Goal: Book appointment/travel/reservation

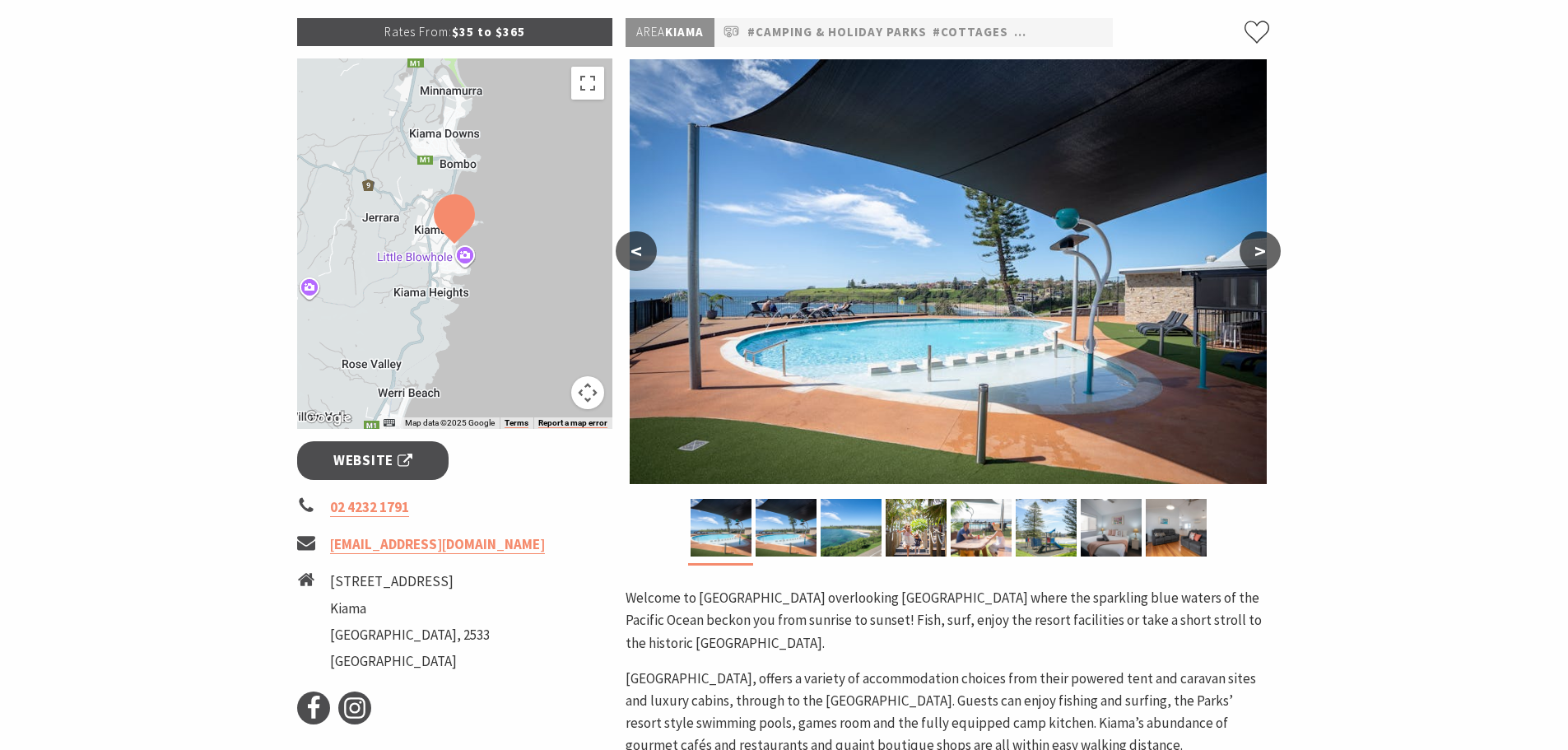
scroll to position [247, 0]
click at [353, 459] on span "Website" at bounding box center [373, 460] width 79 height 22
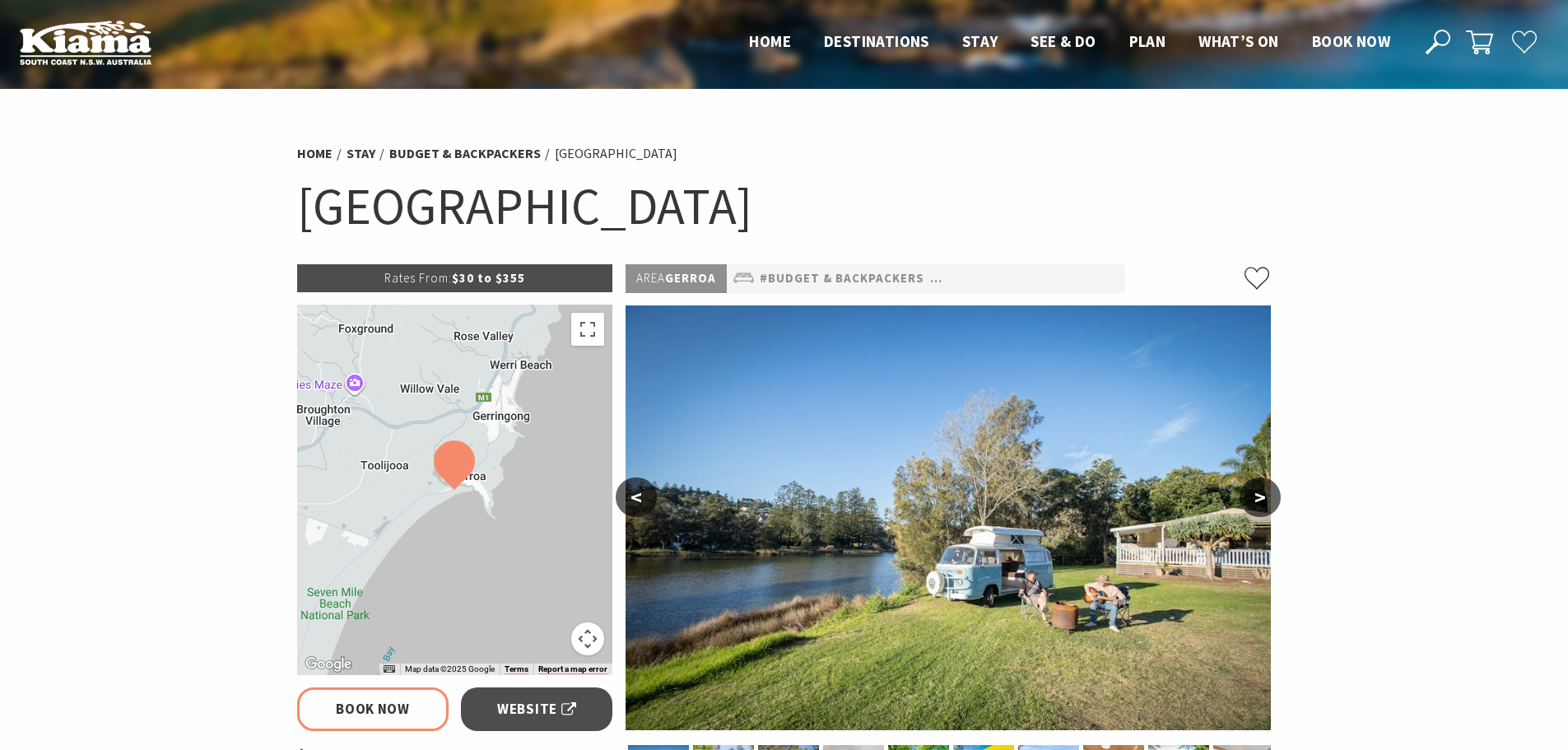
select select "3"
select select "2"
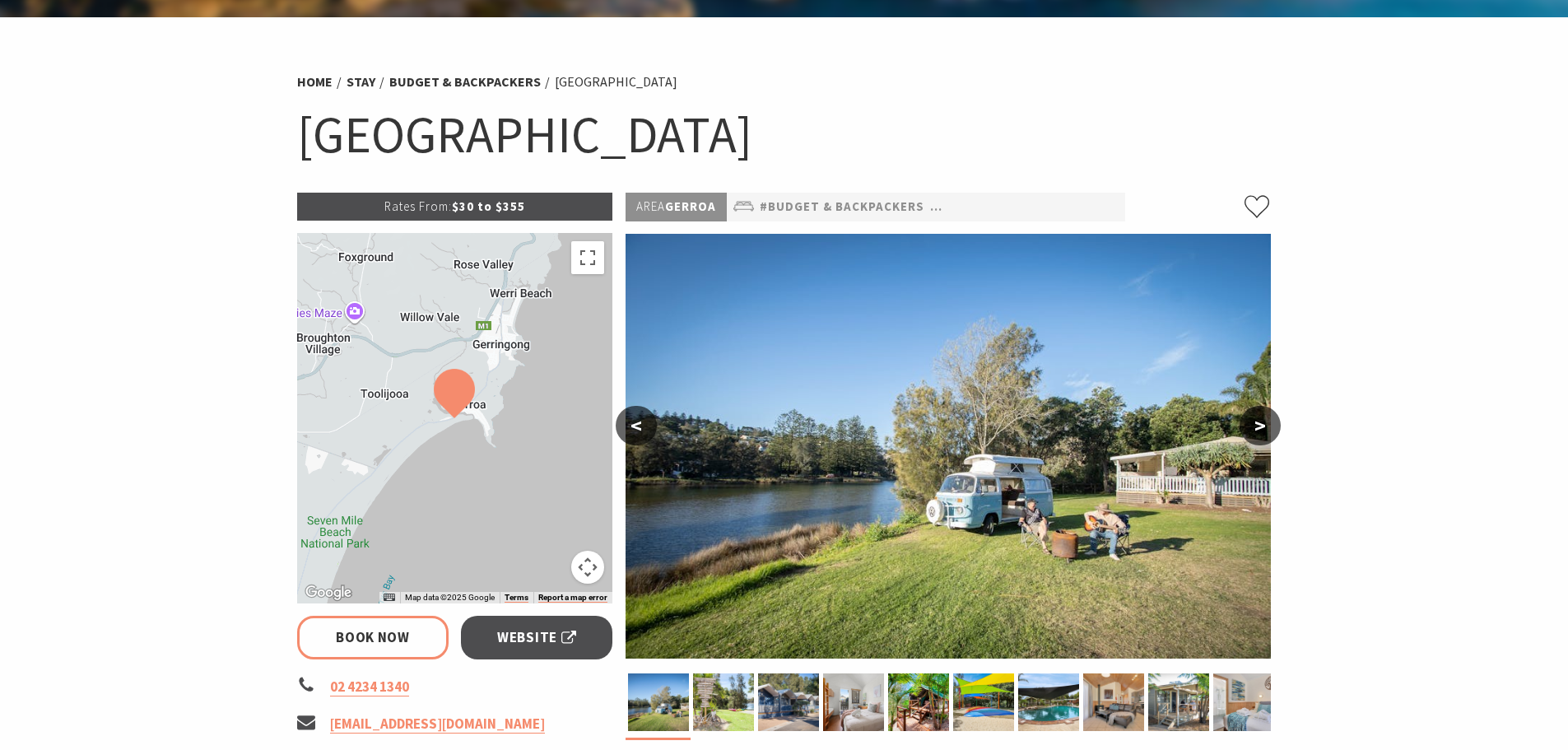
scroll to position [165, 0]
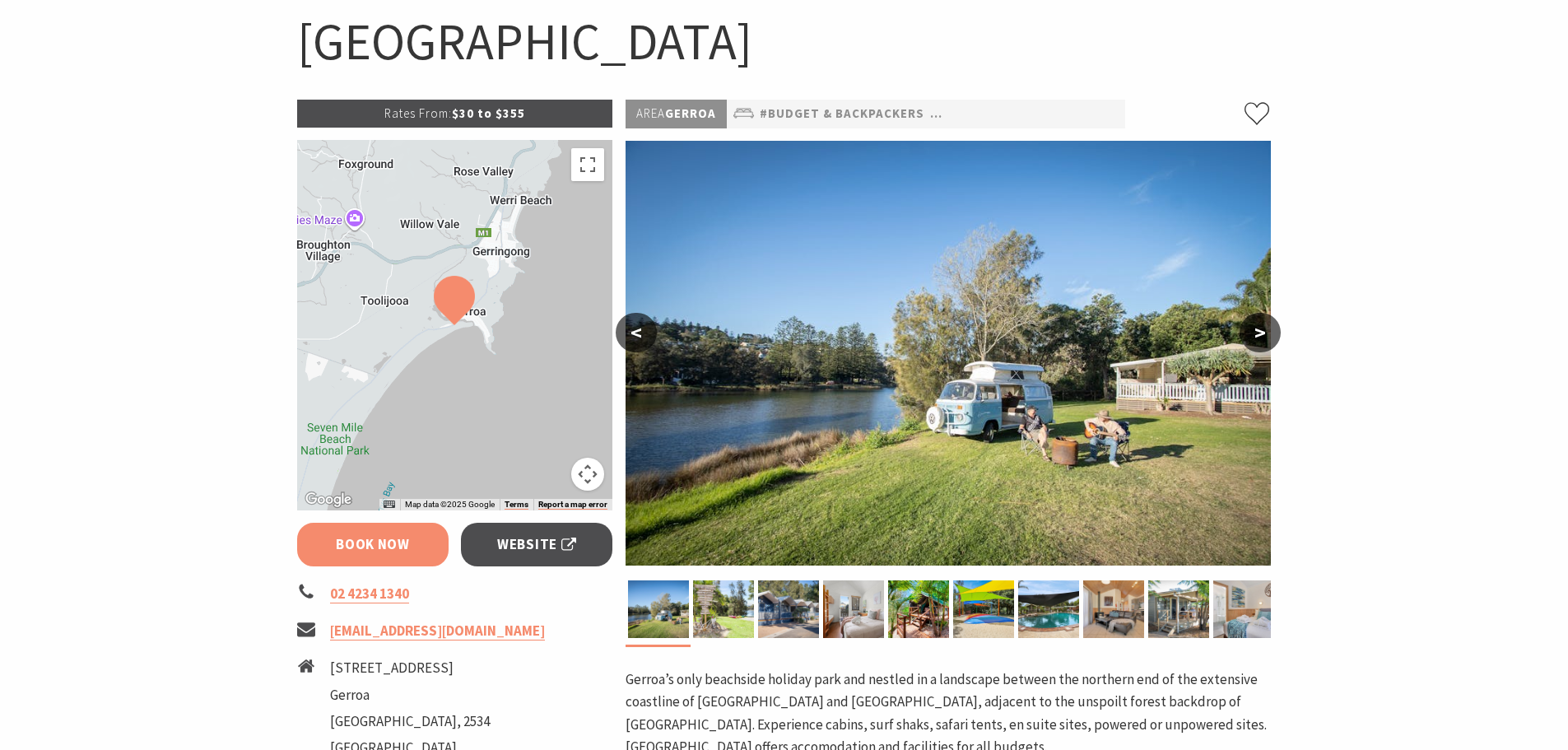
click at [367, 539] on link "Book Now" at bounding box center [373, 544] width 152 height 43
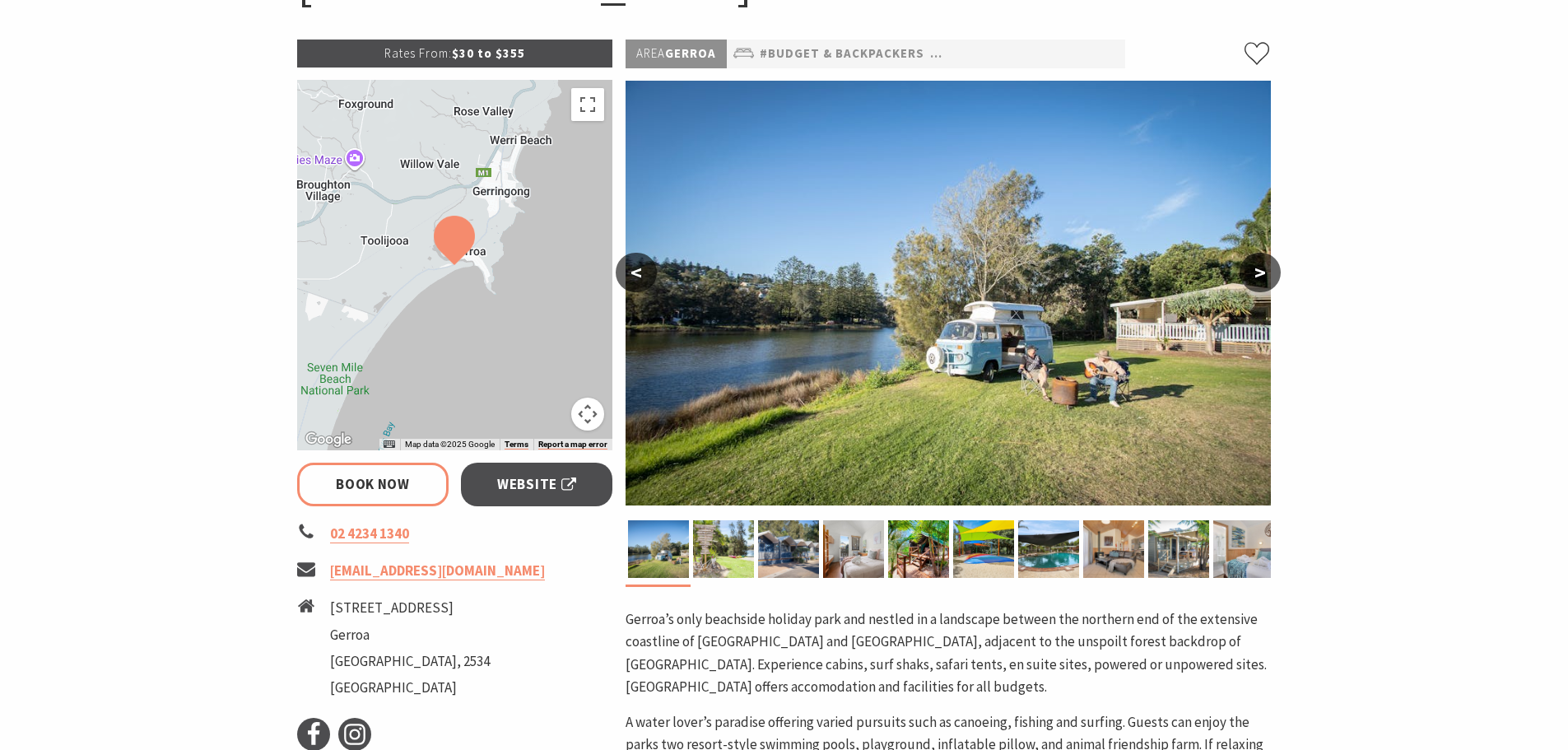
scroll to position [390, 0]
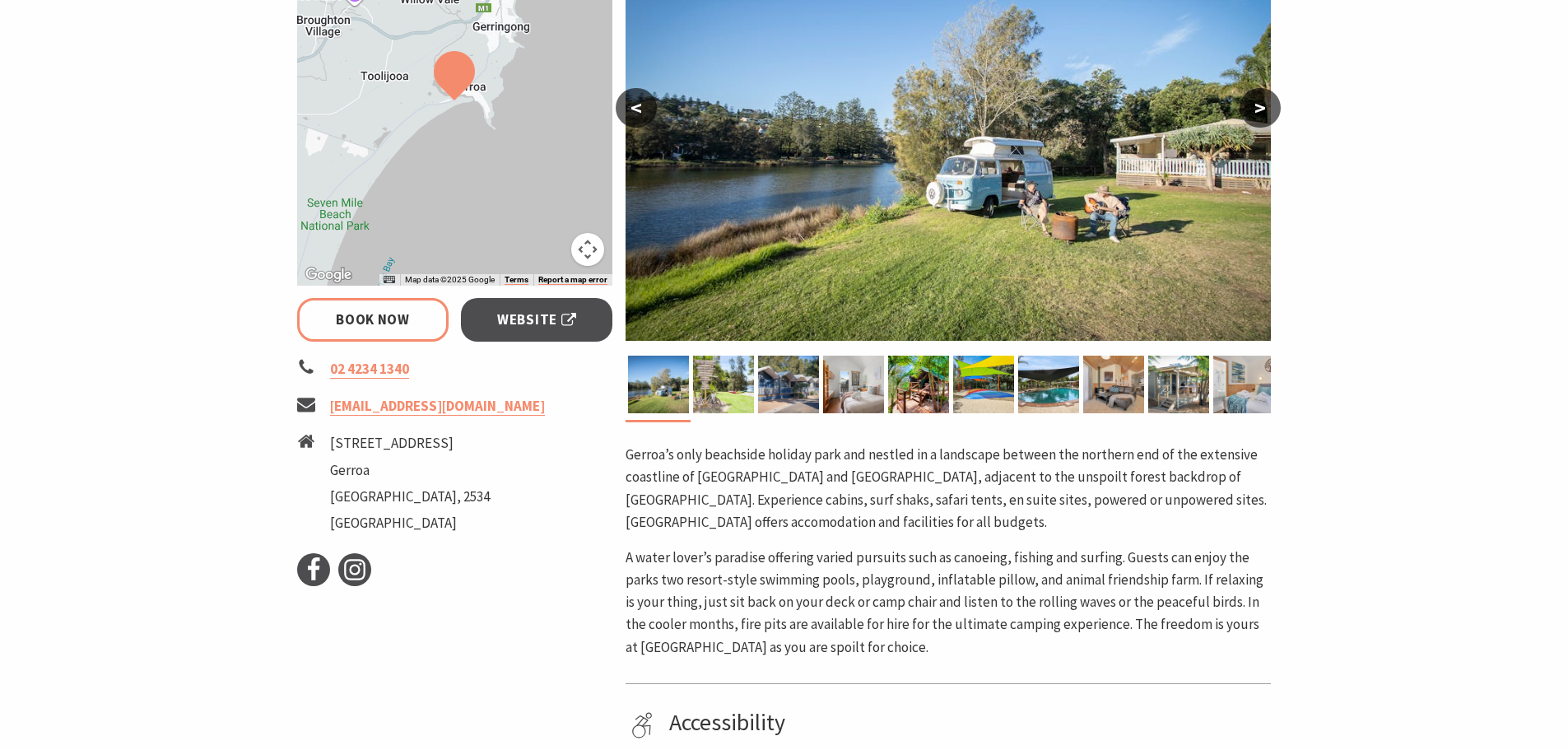
click at [1259, 107] on button ">" at bounding box center [1260, 108] width 41 height 40
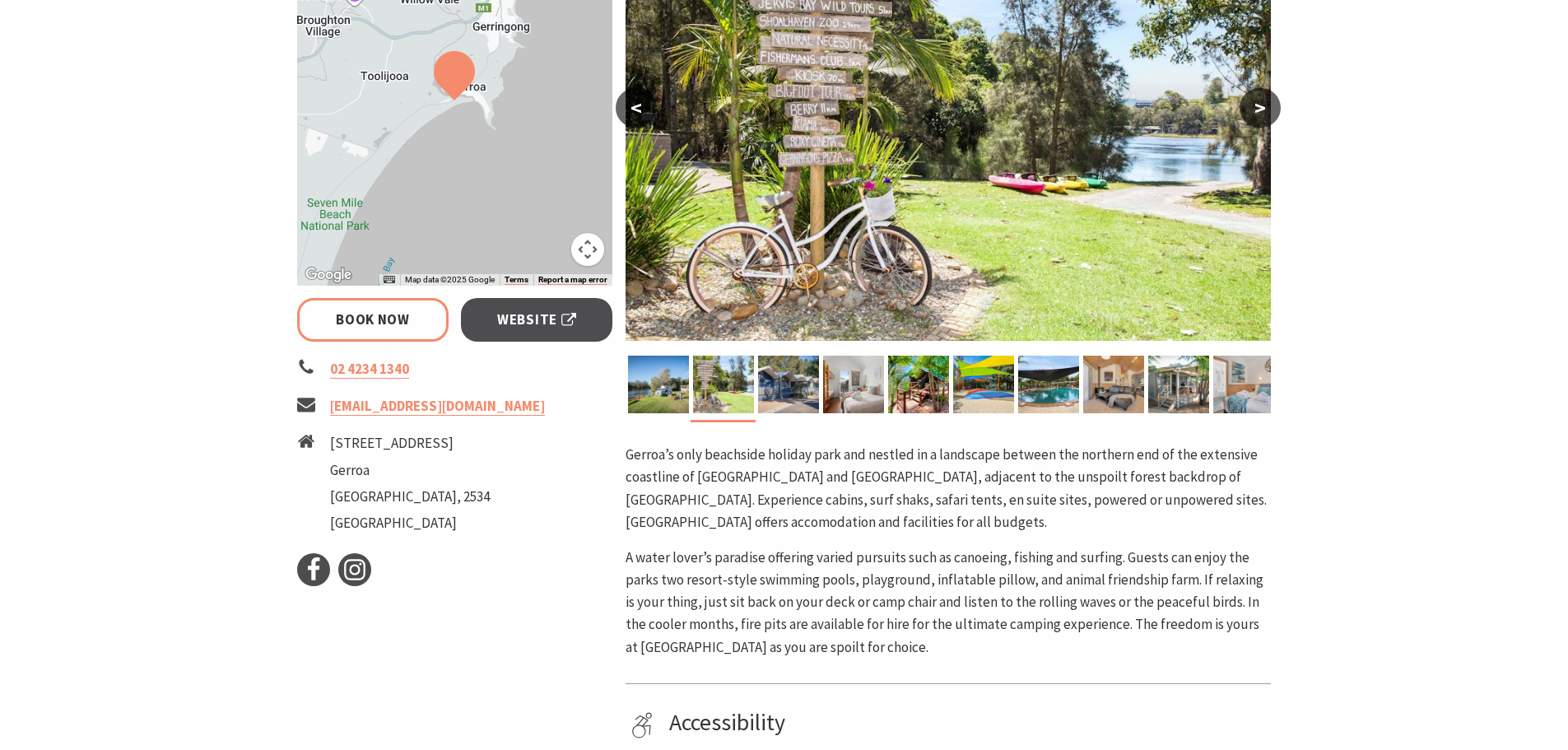
click at [1259, 107] on button ">" at bounding box center [1260, 108] width 41 height 40
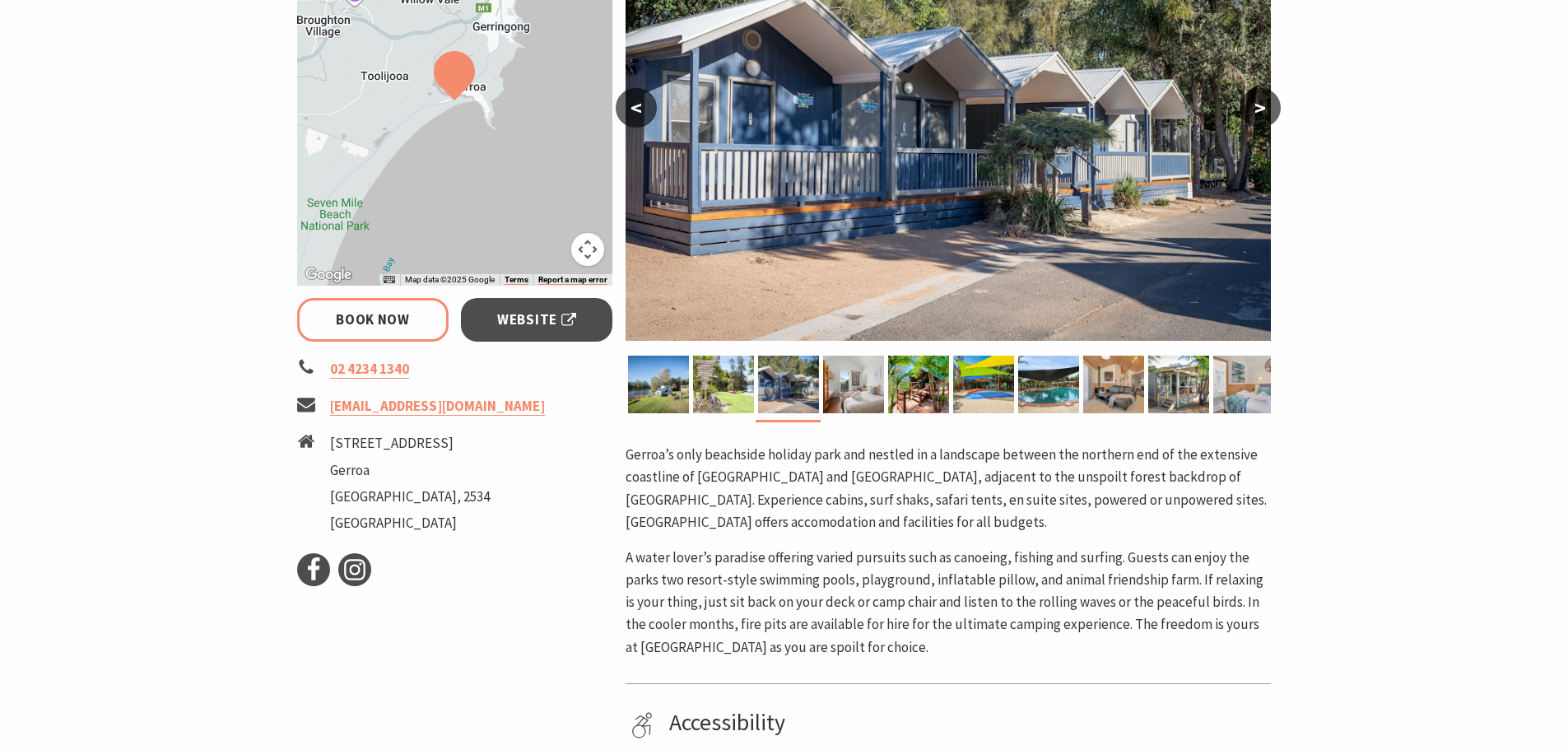
click at [1259, 107] on button ">" at bounding box center [1260, 108] width 41 height 40
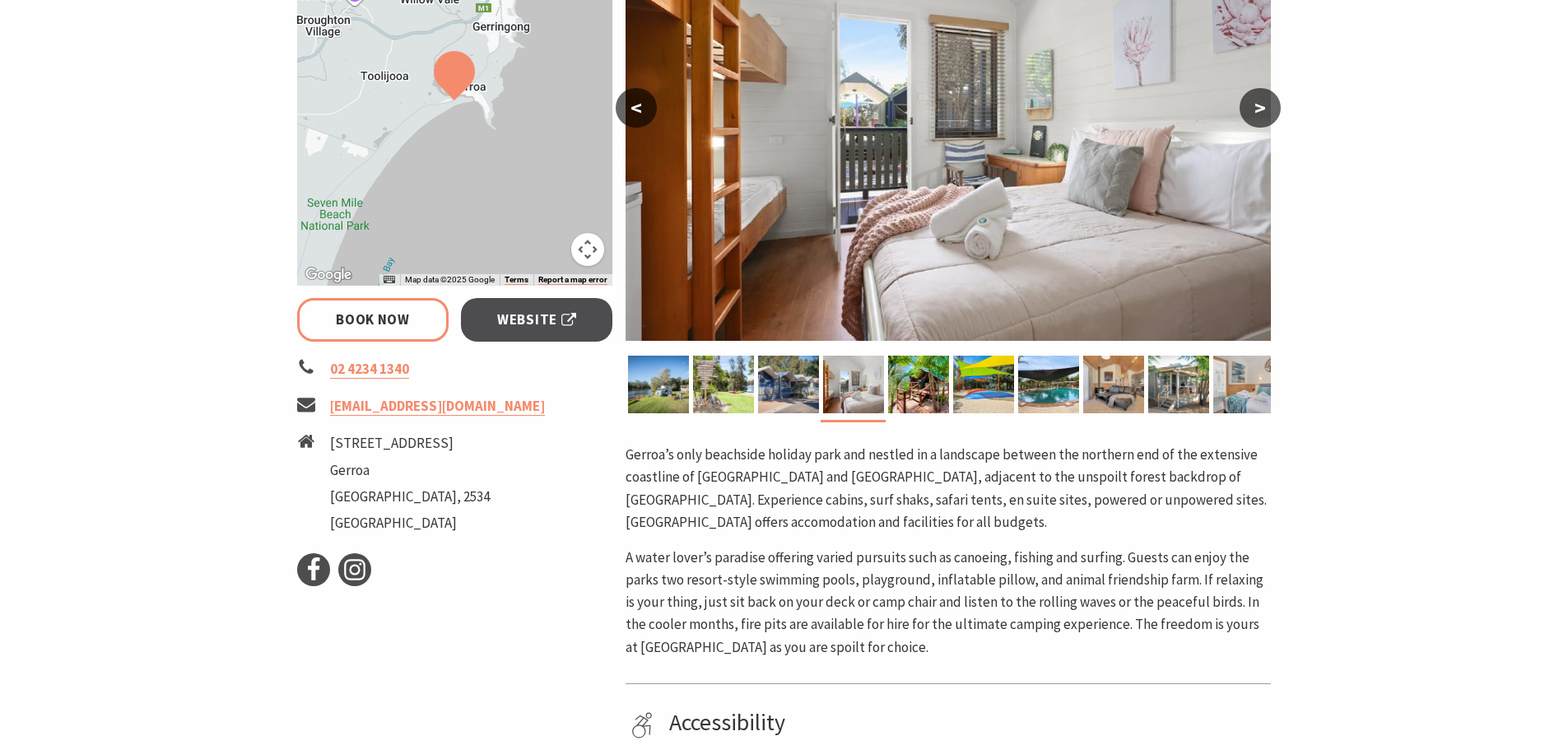
click at [1259, 107] on button ">" at bounding box center [1260, 108] width 41 height 40
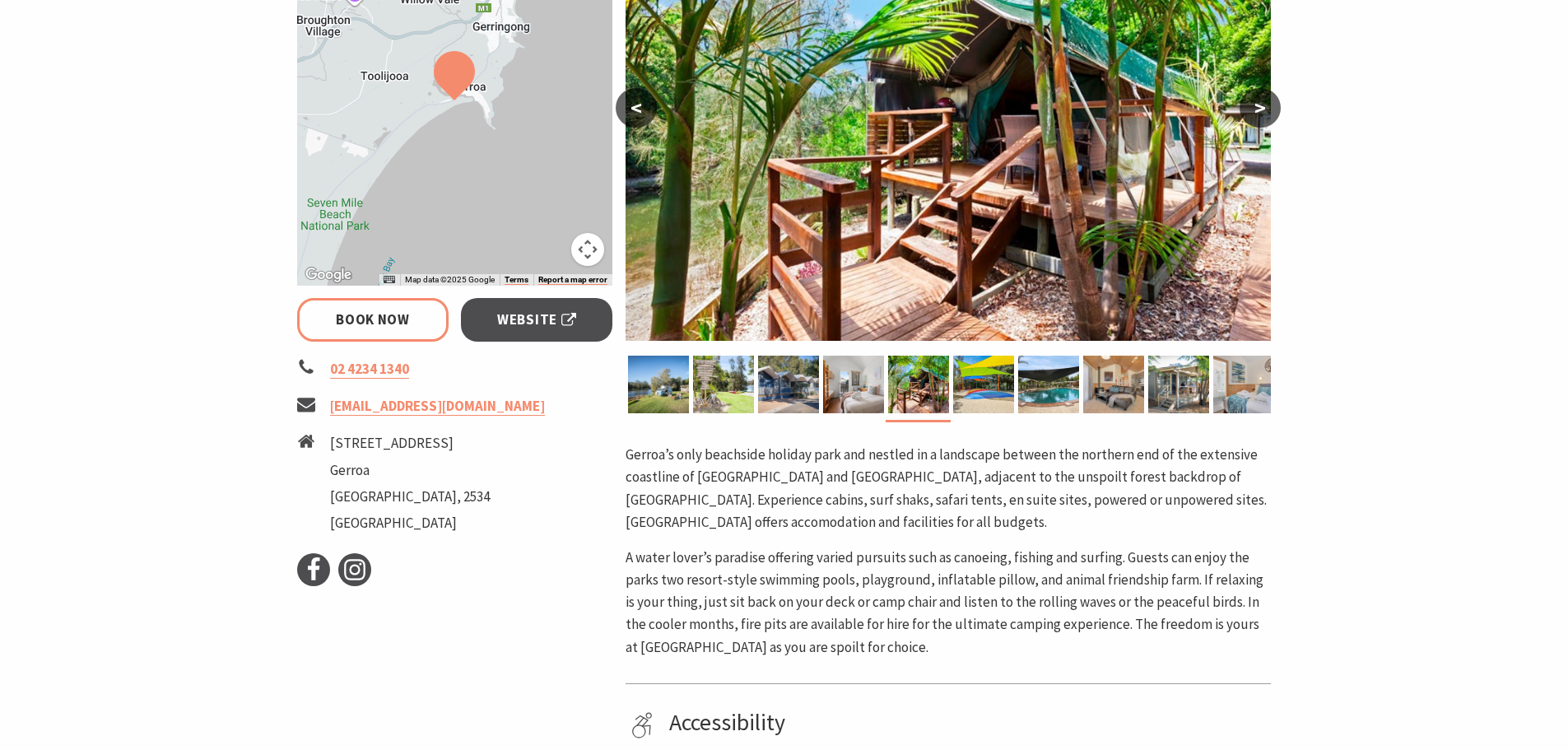
click at [1259, 107] on button ">" at bounding box center [1260, 108] width 41 height 40
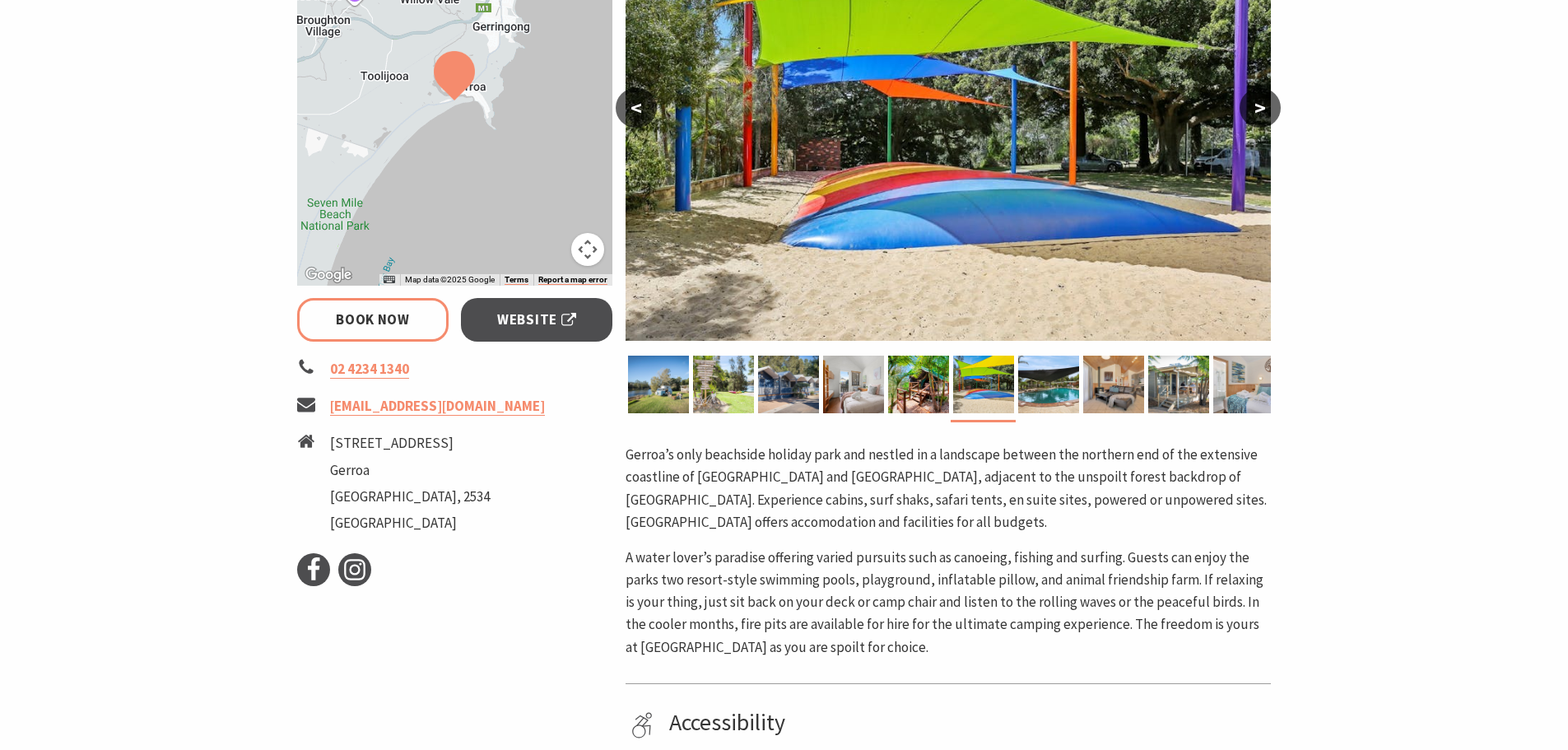
click at [1259, 107] on button ">" at bounding box center [1260, 108] width 41 height 40
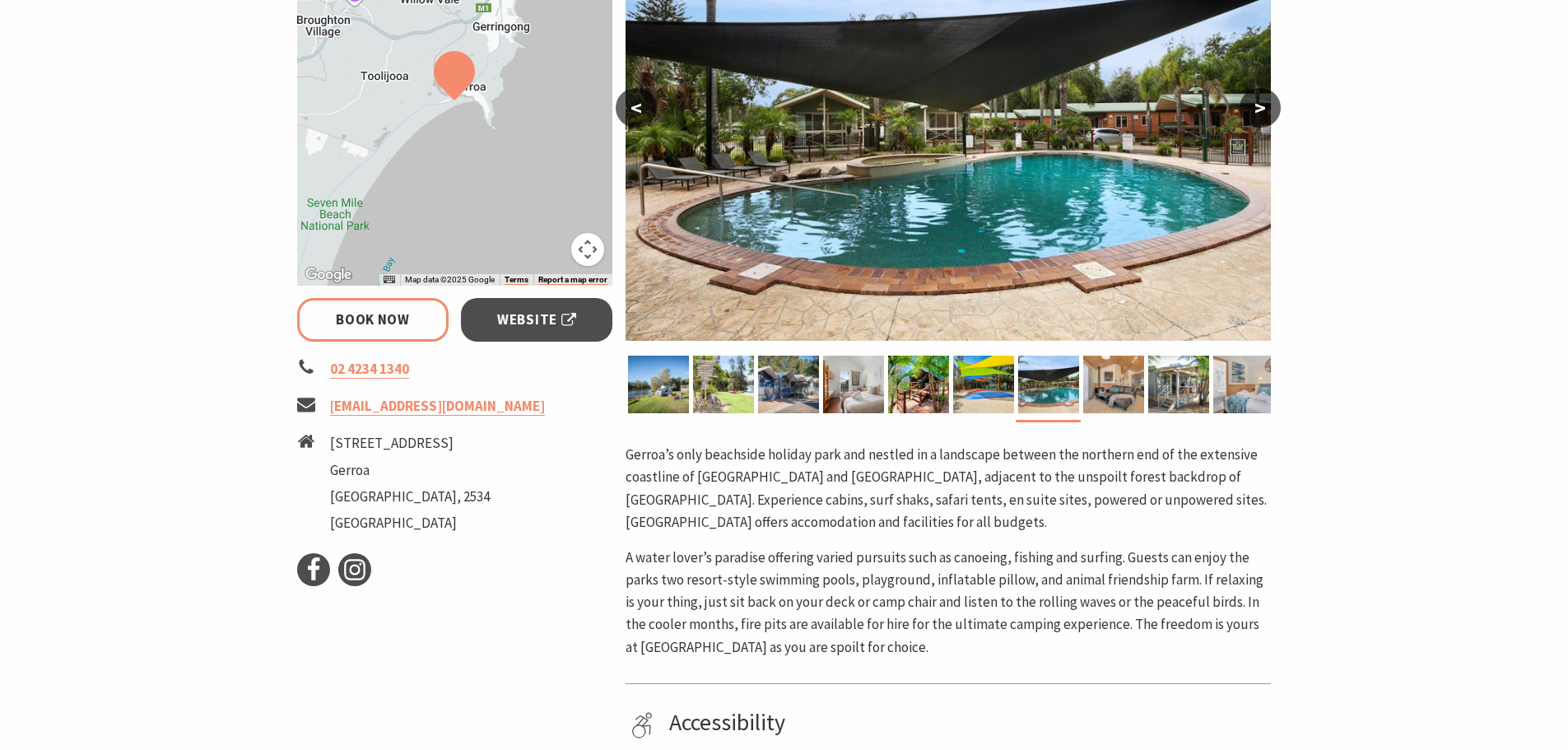
click at [1259, 107] on button ">" at bounding box center [1260, 108] width 41 height 40
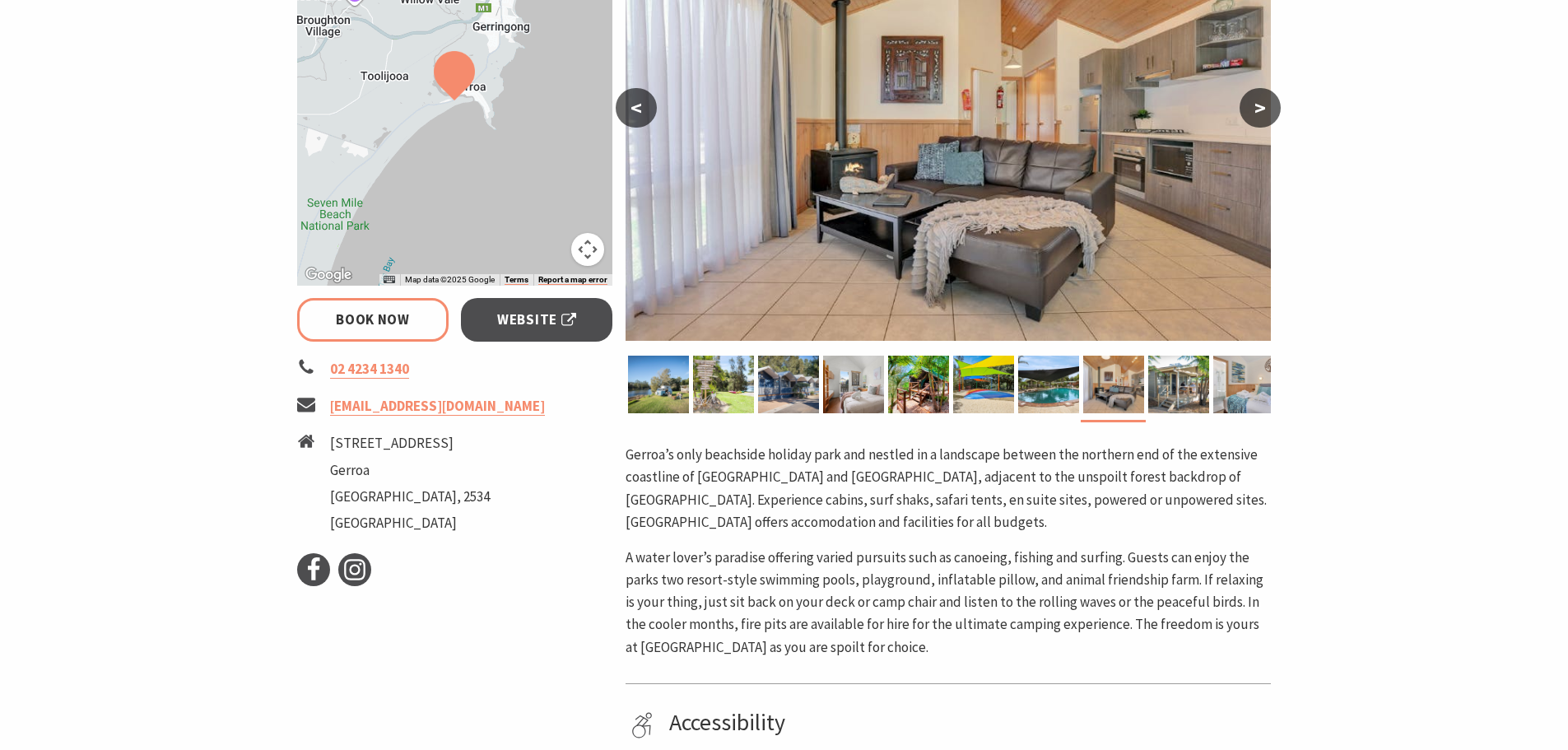
click at [1259, 107] on button ">" at bounding box center [1260, 108] width 41 height 40
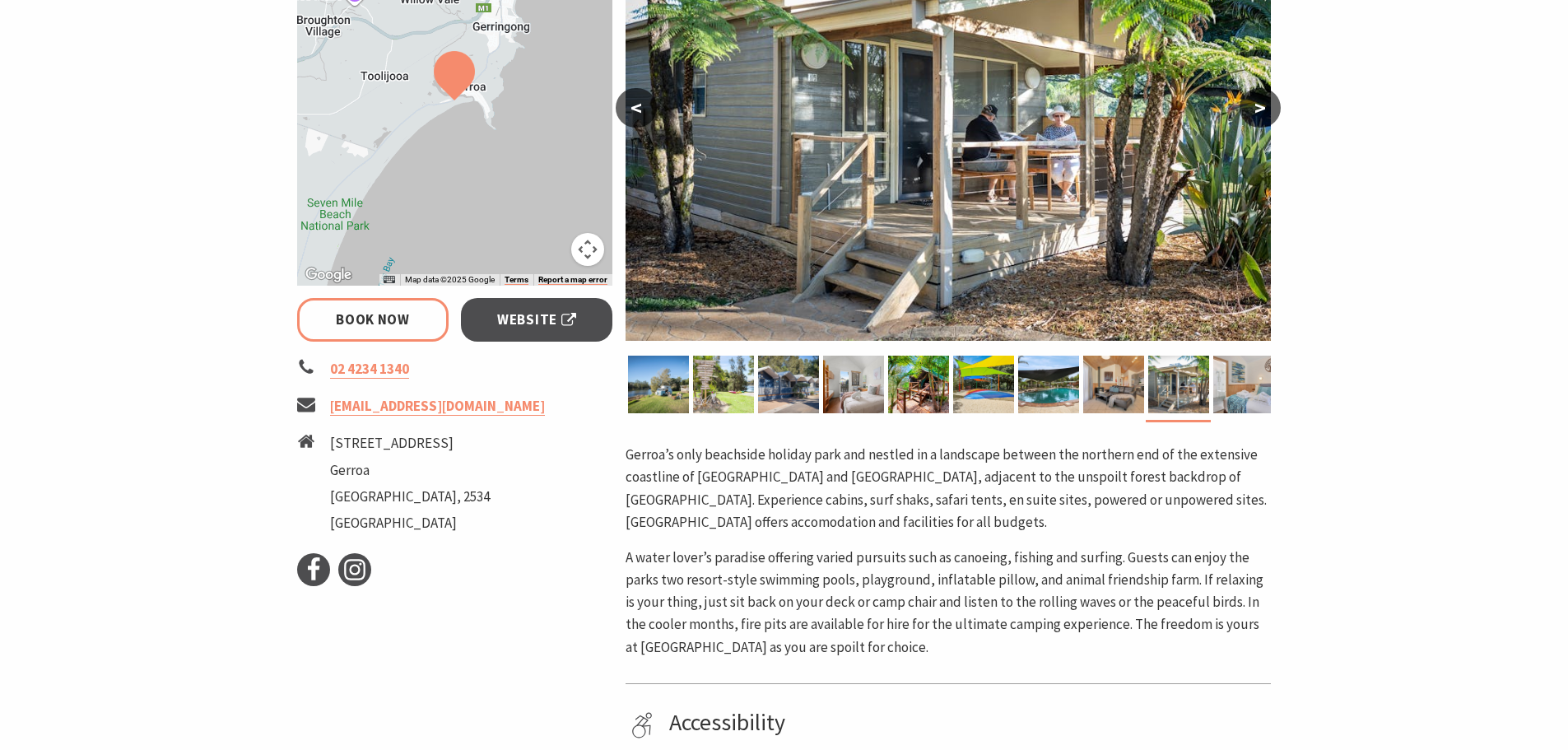
click at [1259, 107] on button ">" at bounding box center [1260, 108] width 41 height 40
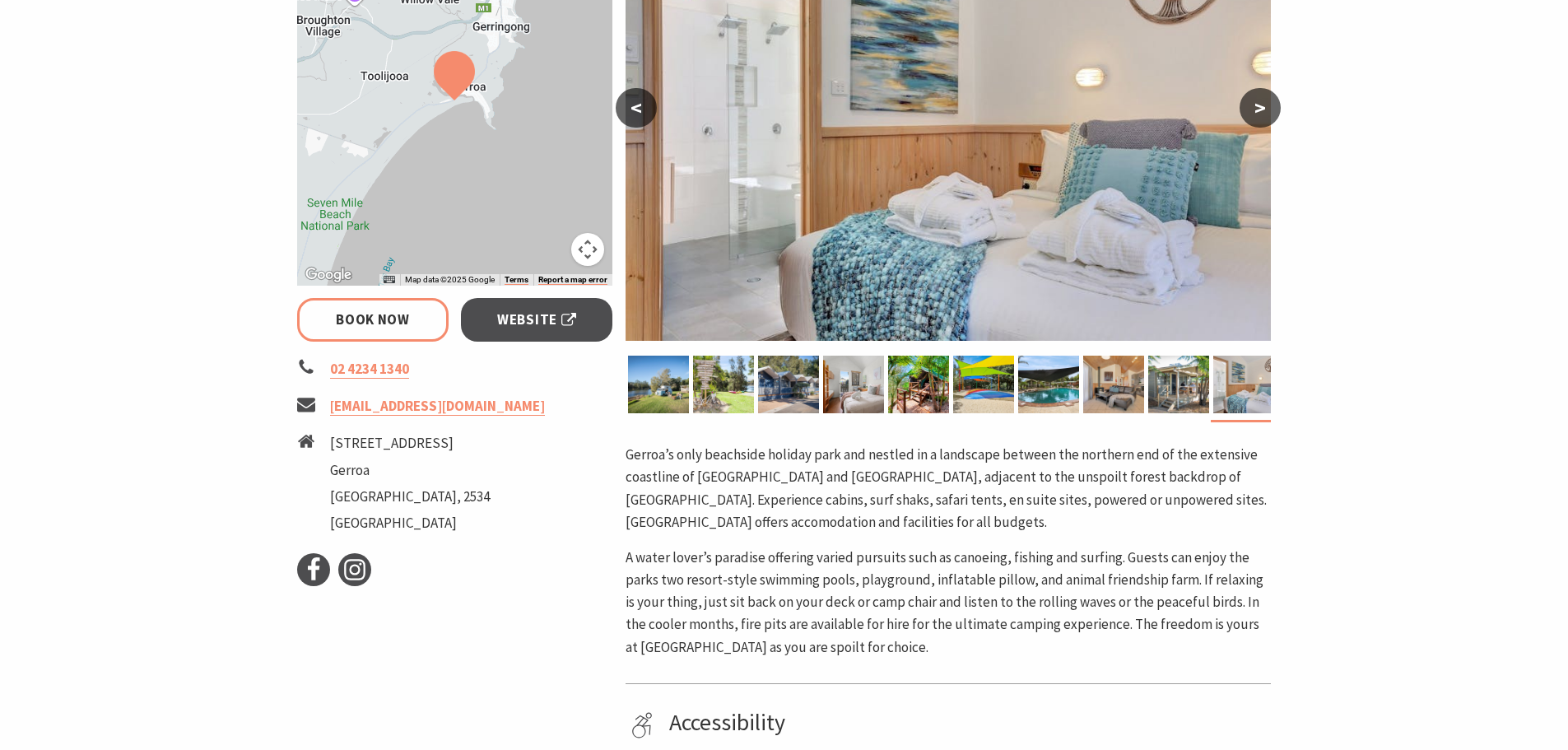
click at [1259, 107] on button ">" at bounding box center [1260, 108] width 41 height 40
click at [1256, 109] on button ">" at bounding box center [1260, 108] width 41 height 40
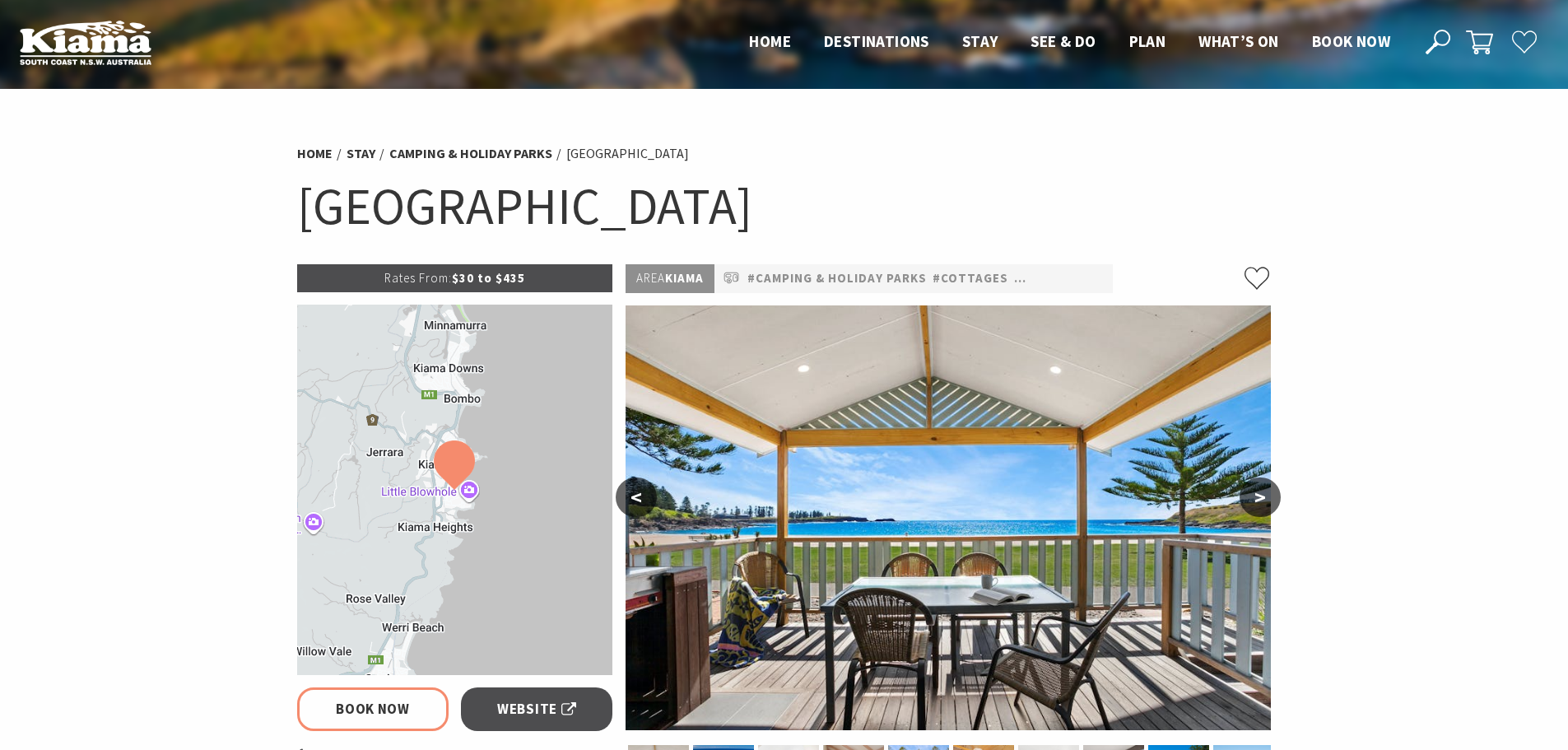
select select "3"
select select "2"
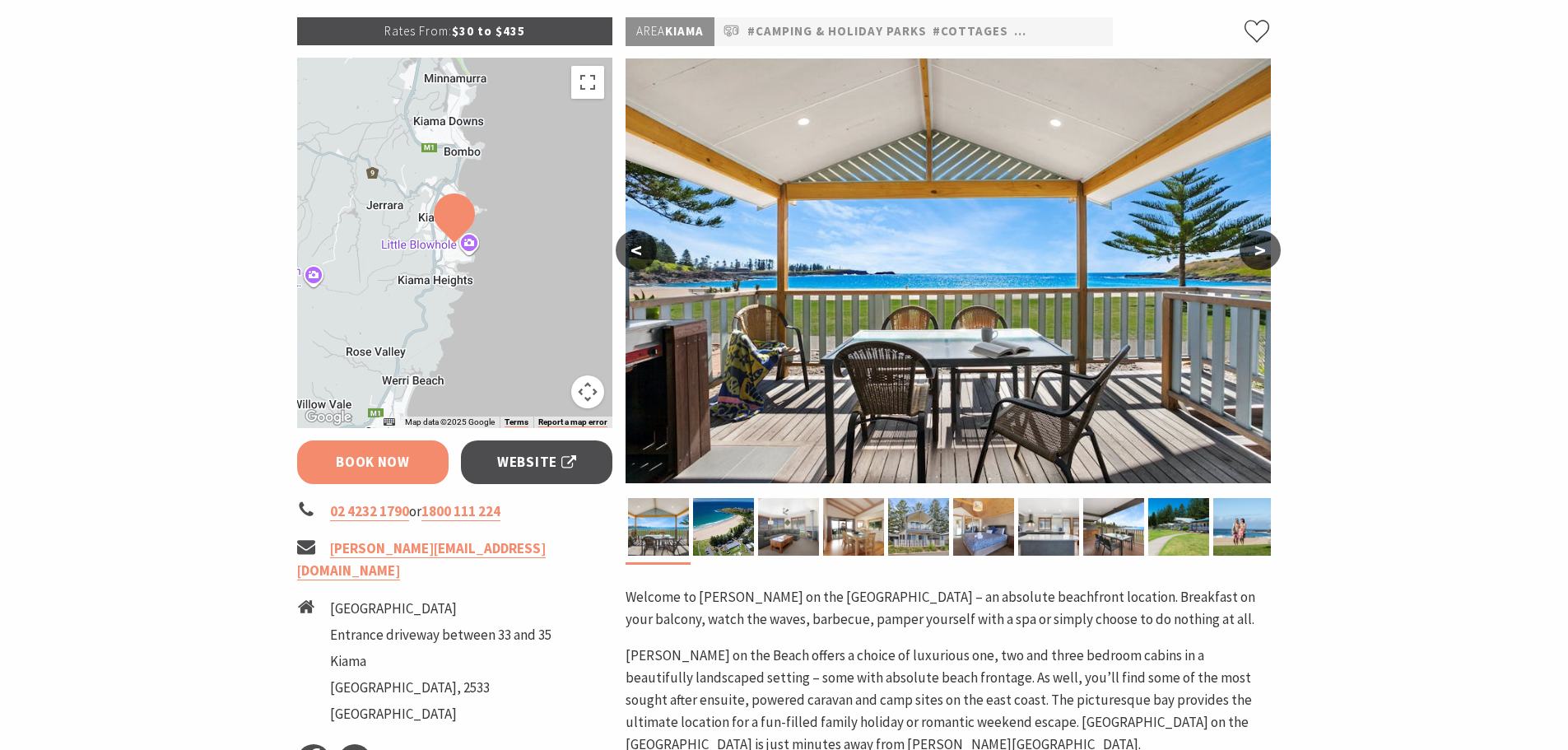
click at [351, 460] on link "Book Now" at bounding box center [373, 462] width 152 height 43
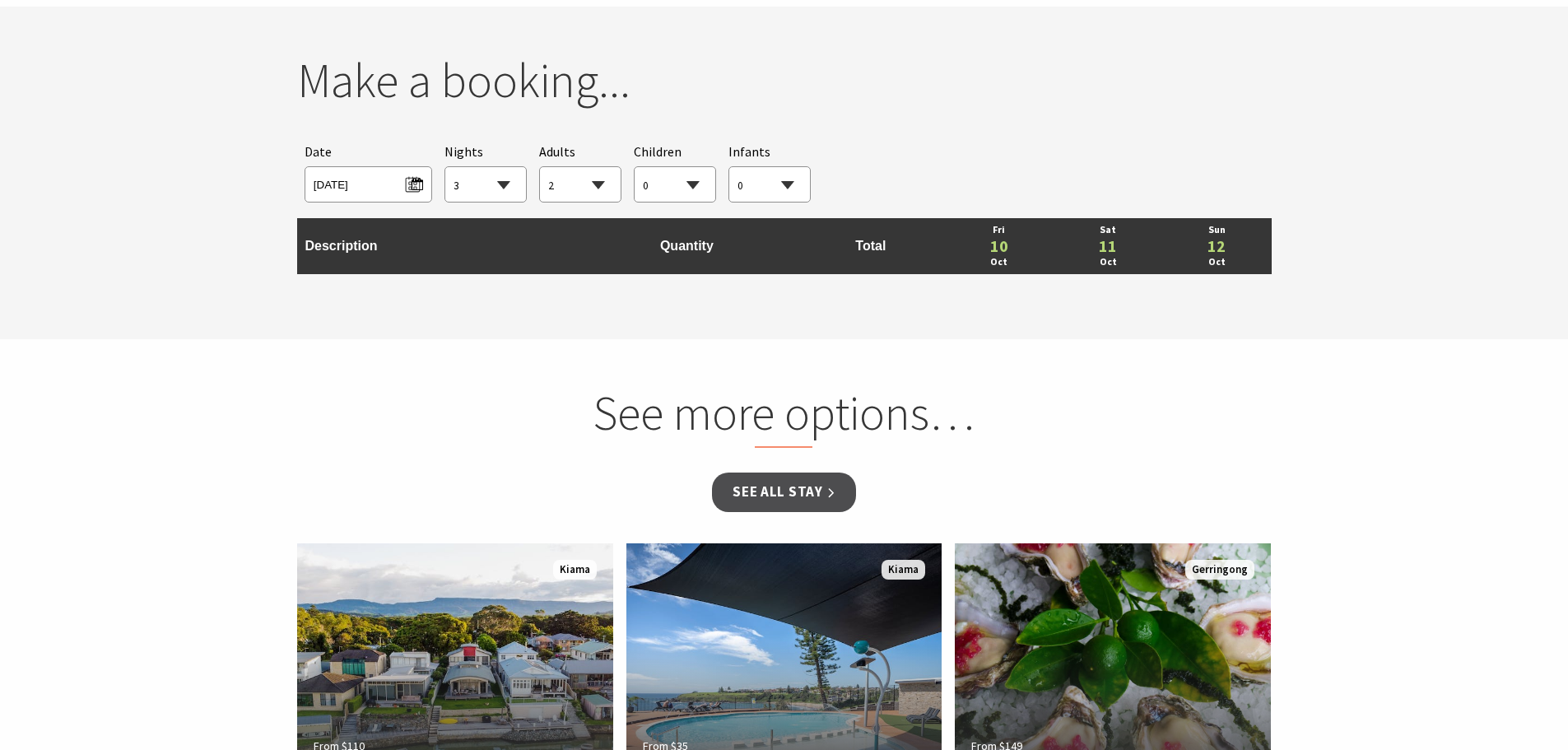
scroll to position [1503, 0]
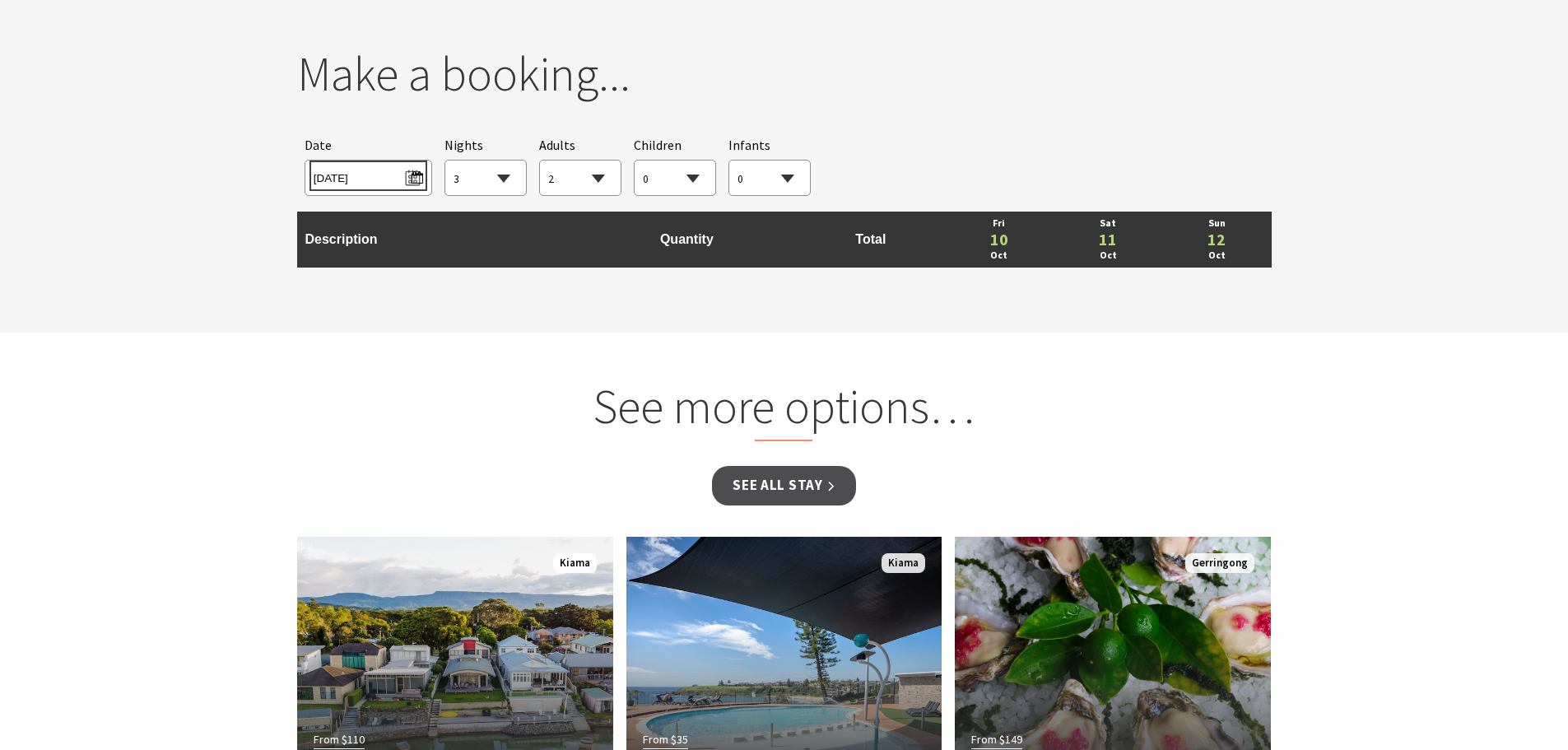
click at [416, 175] on span "Fri 10/10/2025" at bounding box center [368, 176] width 110 height 22
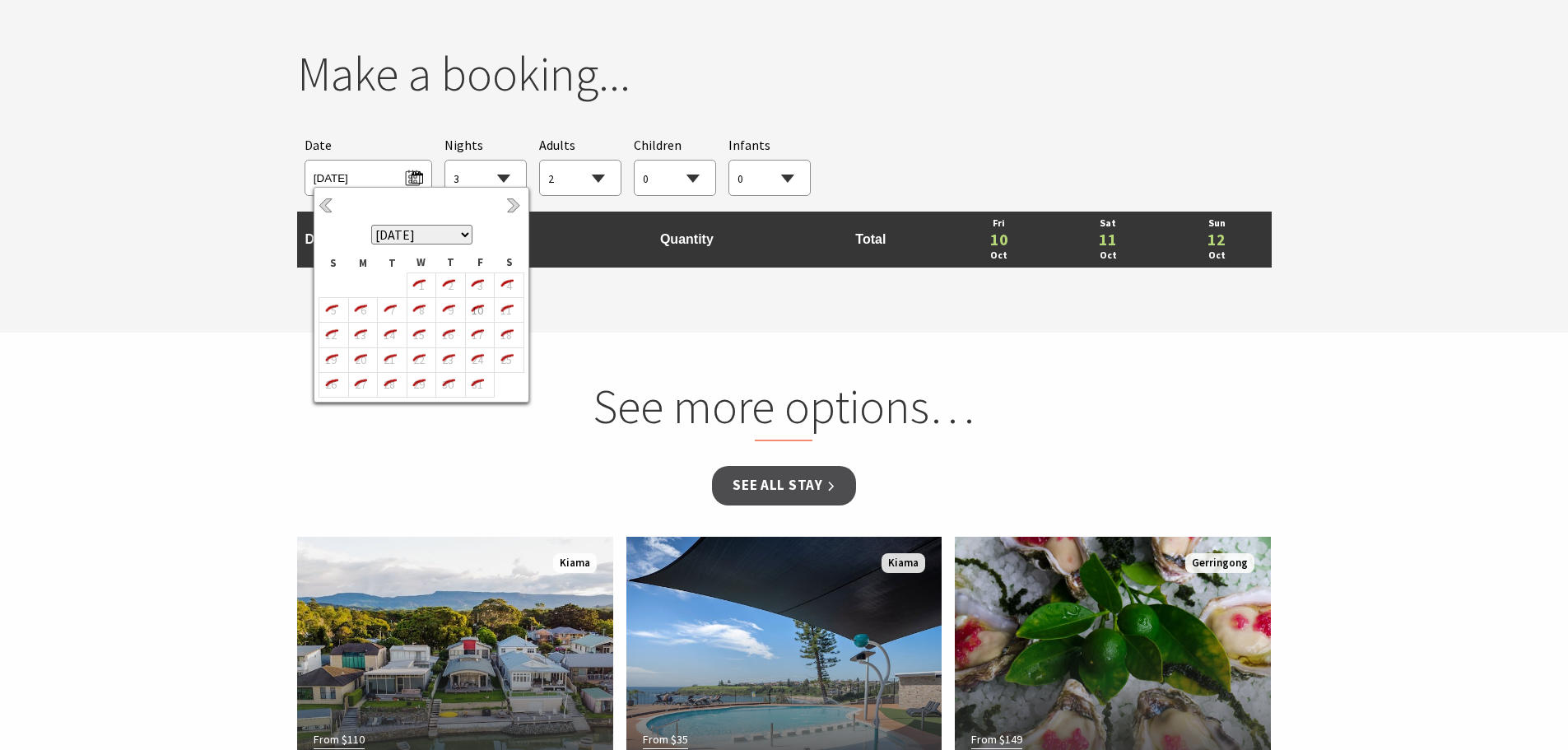
click at [1003, 149] on div "Searching for Accommodation Tours Events Car Hire Packages Date Fri 10/10/2025 …" at bounding box center [784, 165] width 975 height 76
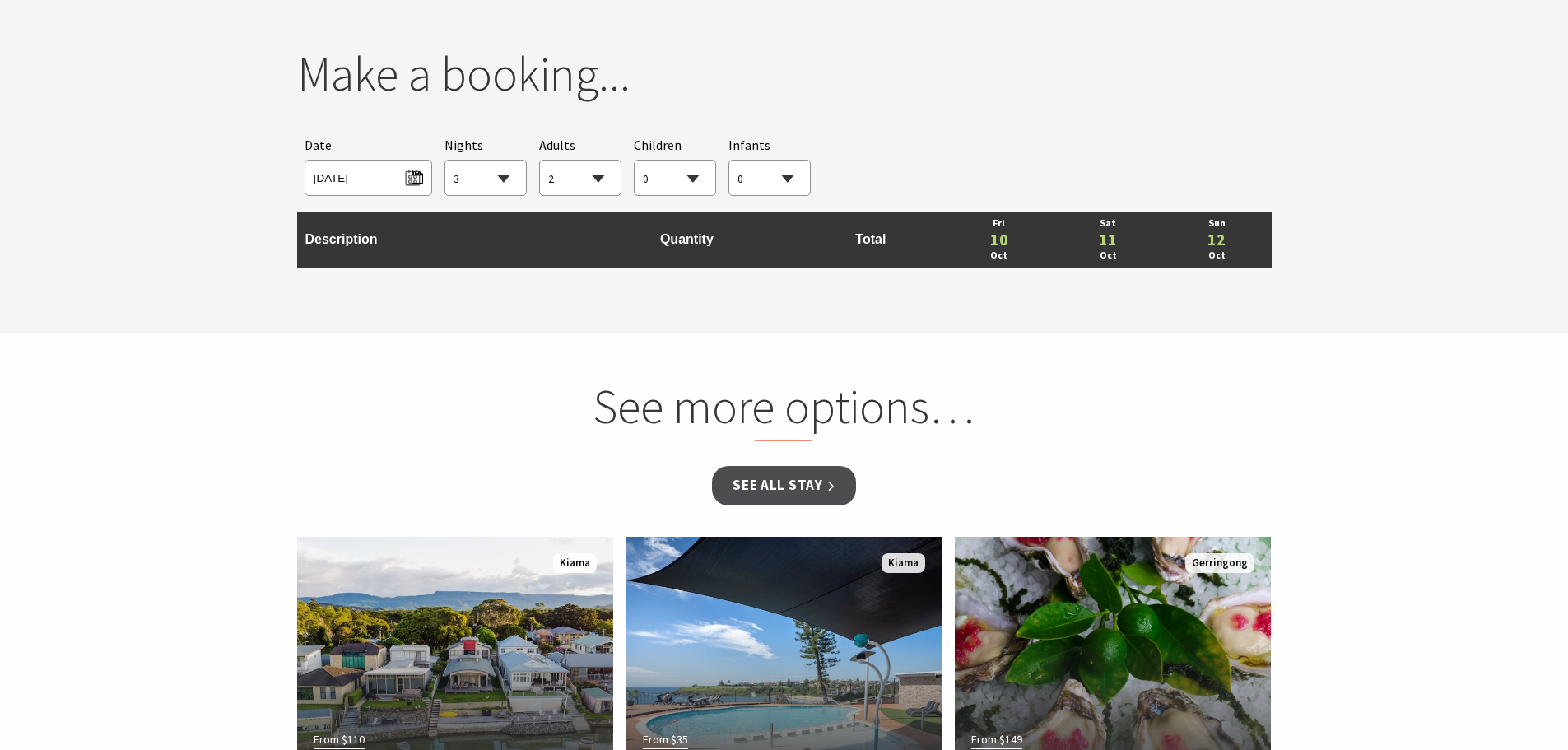
select select "3"
